Goal: Check status: Check status

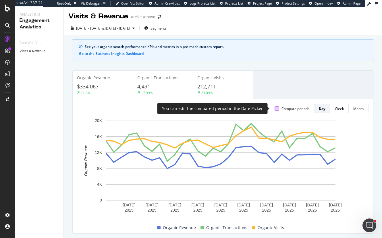
click at [275, 109] on div at bounding box center [277, 108] width 5 height 5
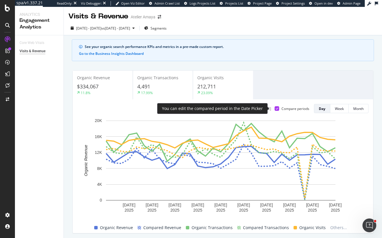
click at [276, 108] on icon at bounding box center [277, 108] width 3 height 3
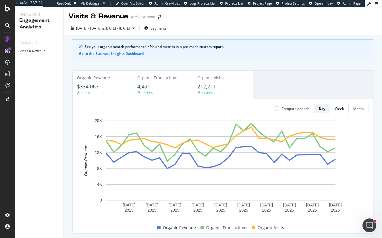
click at [370, 3] on icon at bounding box center [369, 4] width 4 height 4
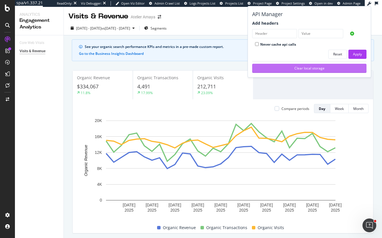
click at [316, 70] on div "Clear local storage" at bounding box center [309, 68] width 105 height 5
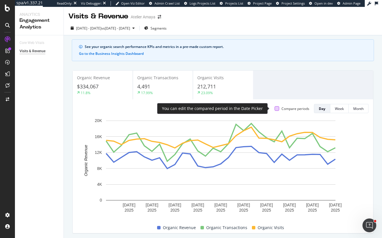
click at [275, 108] on div at bounding box center [277, 108] width 5 height 5
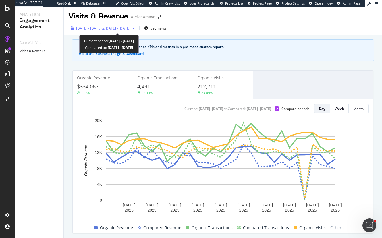
click at [88, 29] on span "[DATE] - [DATE]" at bounding box center [88, 28] width 25 height 5
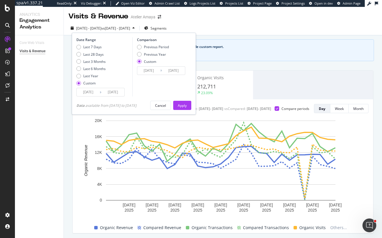
click at [87, 91] on input "[DATE]" at bounding box center [88, 92] width 23 height 8
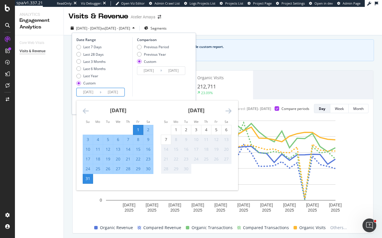
click at [82, 111] on div "[DATE] 1 2 3 4 5 6 7 8 9 10 11 12 13 14 15 16 17 18 19 20 21 22 23 24 25 26 27 …" at bounding box center [118, 142] width 78 height 83
click at [86, 111] on icon "Move backward to switch to the previous month." at bounding box center [86, 111] width 6 height 7
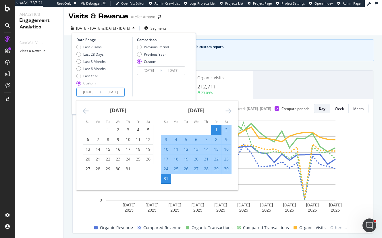
click at [86, 111] on icon "Move backward to switch to the previous month." at bounding box center [86, 111] width 6 height 7
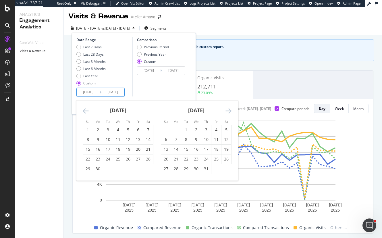
click at [86, 111] on icon "Move backward to switch to the previous month." at bounding box center [86, 111] width 6 height 7
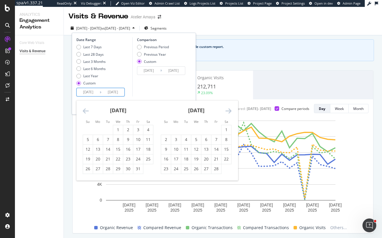
click at [86, 111] on icon "Move backward to switch to the previous month." at bounding box center [86, 111] width 6 height 7
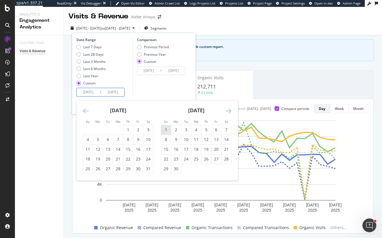
click at [164, 127] on div "1" at bounding box center [166, 130] width 10 height 6
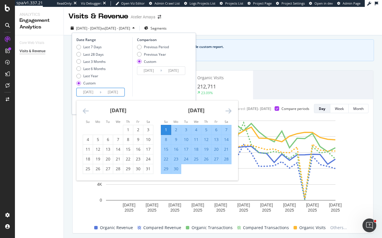
click at [231, 110] on icon "Move forward to switch to the next month." at bounding box center [229, 111] width 6 height 7
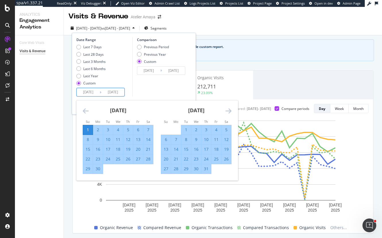
click at [231, 110] on icon "Move forward to switch to the next month." at bounding box center [229, 111] width 6 height 7
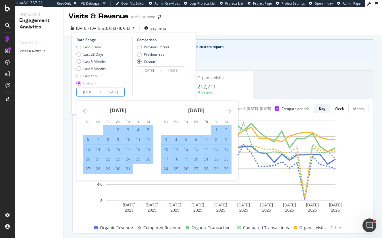
click at [86, 111] on icon "Move backward to switch to the previous month." at bounding box center [86, 111] width 6 height 7
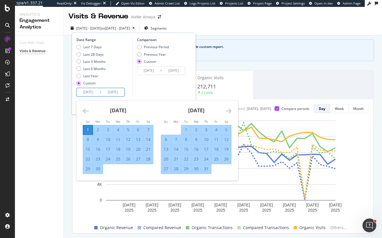
click at [86, 111] on icon "Move backward to switch to the previous month." at bounding box center [86, 111] width 6 height 7
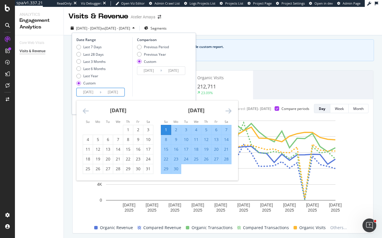
click at [86, 111] on icon "Move backward to switch to the previous month." at bounding box center [86, 111] width 6 height 7
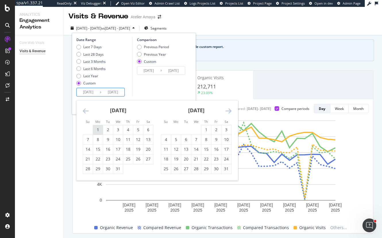
click at [97, 129] on div "1" at bounding box center [98, 130] width 10 height 6
type input "[DATE]"
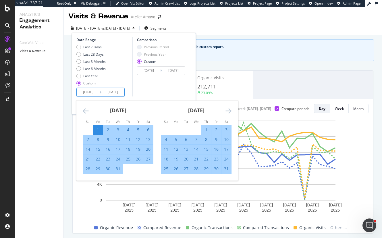
click at [229, 110] on icon "Move forward to switch to the next month." at bounding box center [229, 111] width 6 height 7
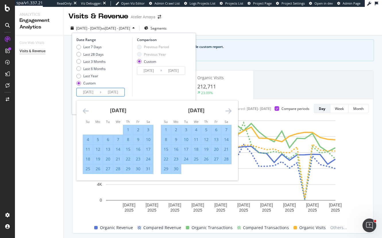
click at [150, 170] on div "31" at bounding box center [148, 169] width 10 height 6
type input "[DATE]"
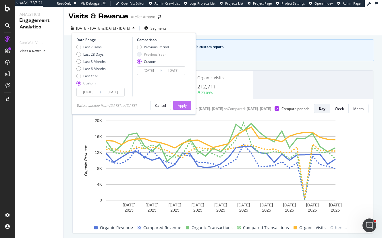
click at [183, 105] on div "Apply" at bounding box center [182, 105] width 9 height 5
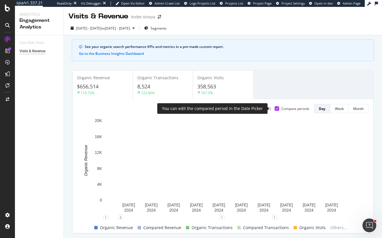
click at [282, 107] on div "Compare periods" at bounding box center [296, 108] width 28 height 5
